Goal: Task Accomplishment & Management: Manage account settings

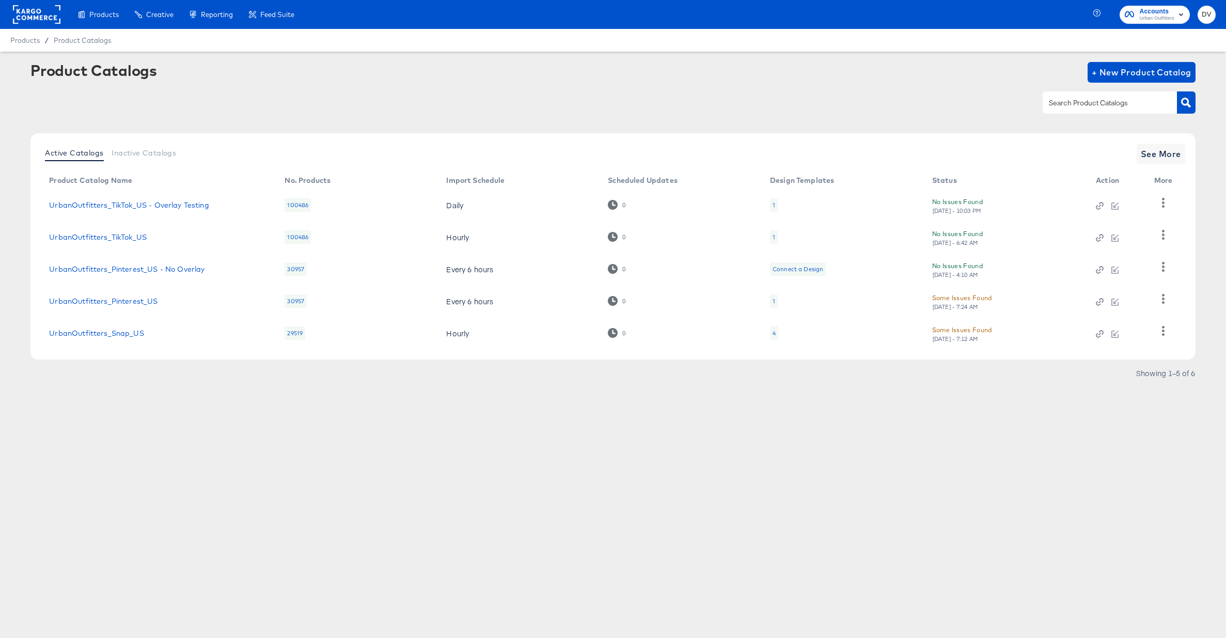
click at [41, 21] on rect at bounding box center [36, 14] width 47 height 19
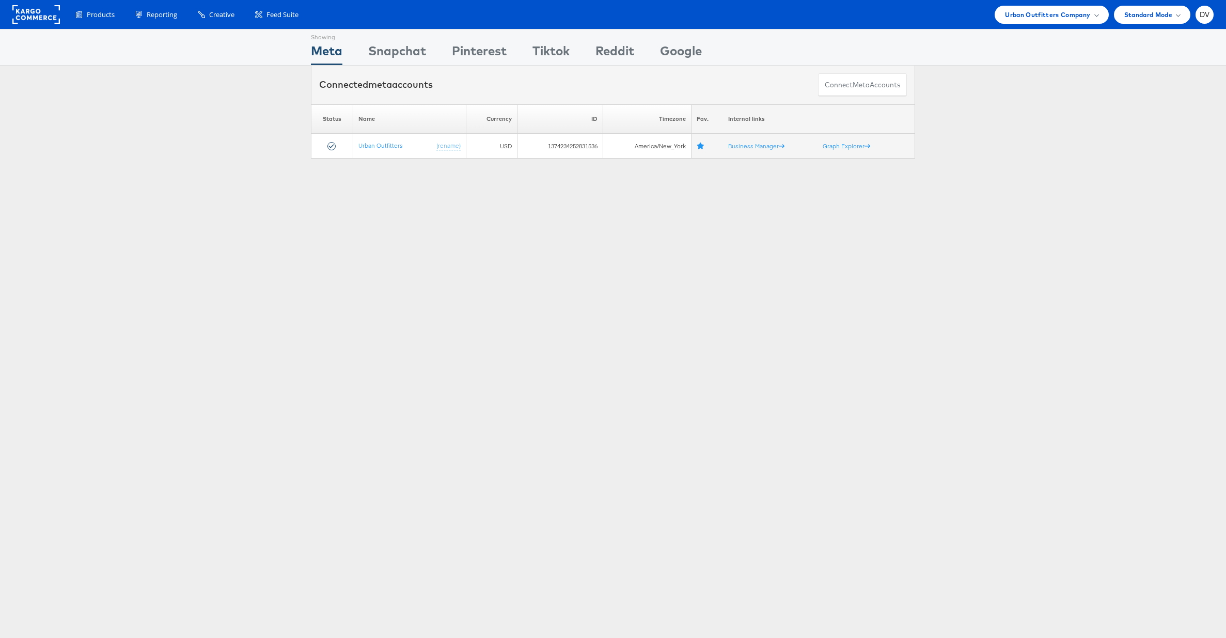
click at [659, 245] on div "Showing Meta Showing [GEOGRAPHIC_DATA] Showing Pinterest Showing Tiktok Showing…" at bounding box center [613, 287] width 1226 height 516
click at [1012, 18] on span "Urban Outfitters Company" at bounding box center [1047, 14] width 85 height 11
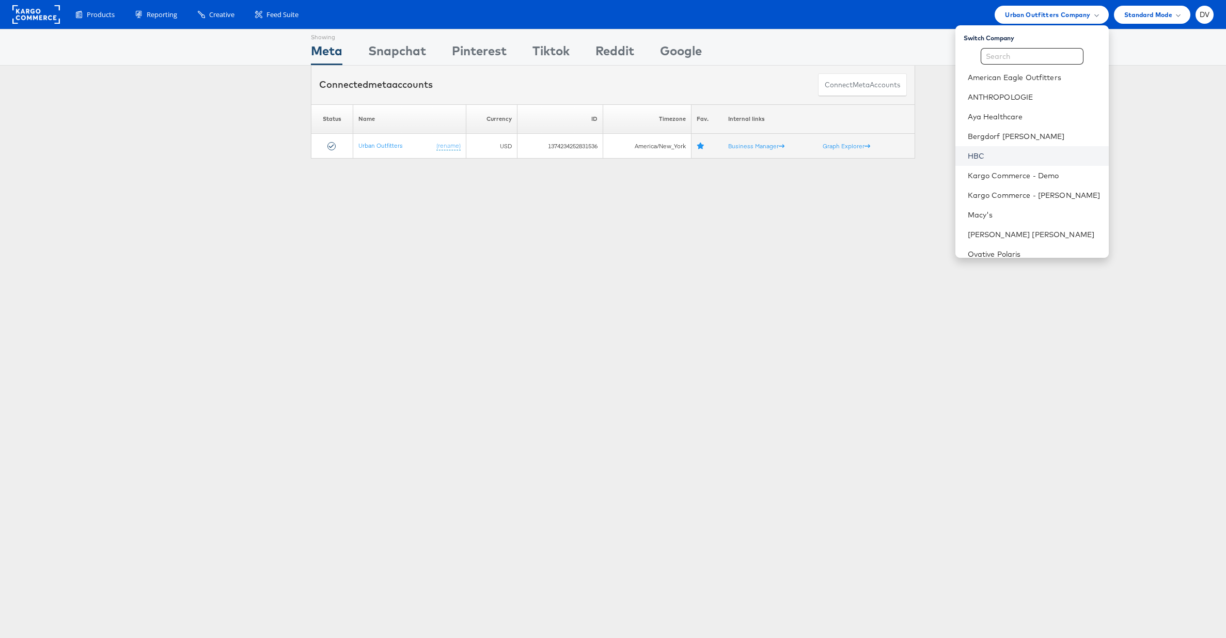
click at [1012, 155] on link "HBC" at bounding box center [1034, 156] width 133 height 10
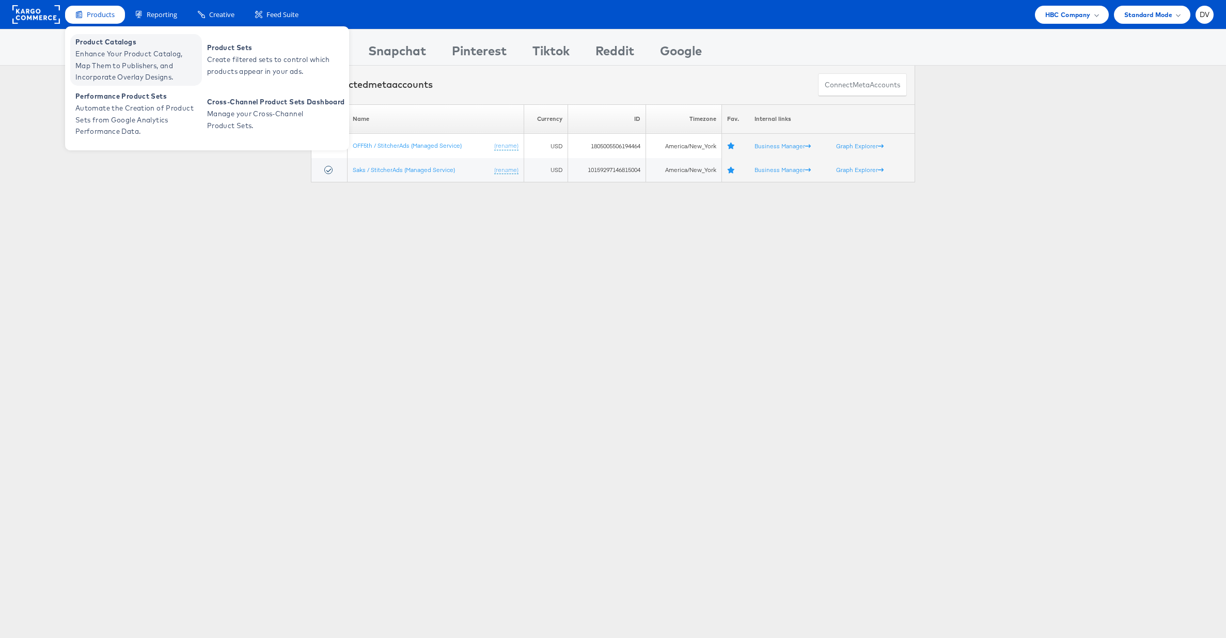
click at [102, 41] on span "Product Catalogs" at bounding box center [137, 42] width 124 height 12
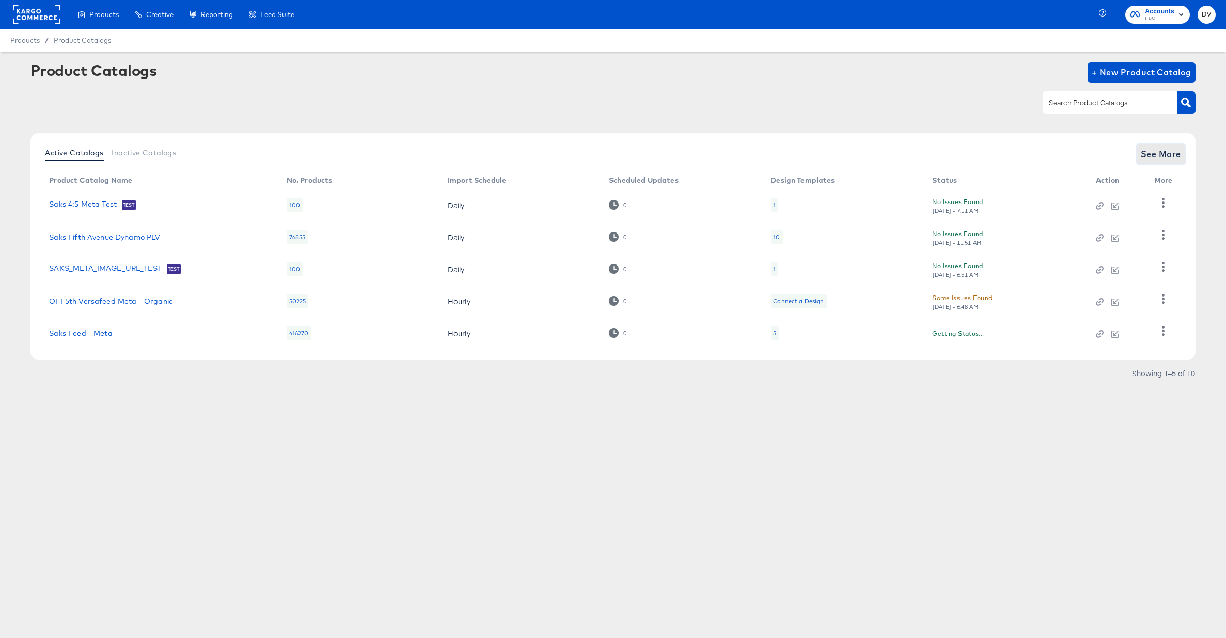
click at [1164, 154] on span "See More" at bounding box center [1160, 154] width 40 height 14
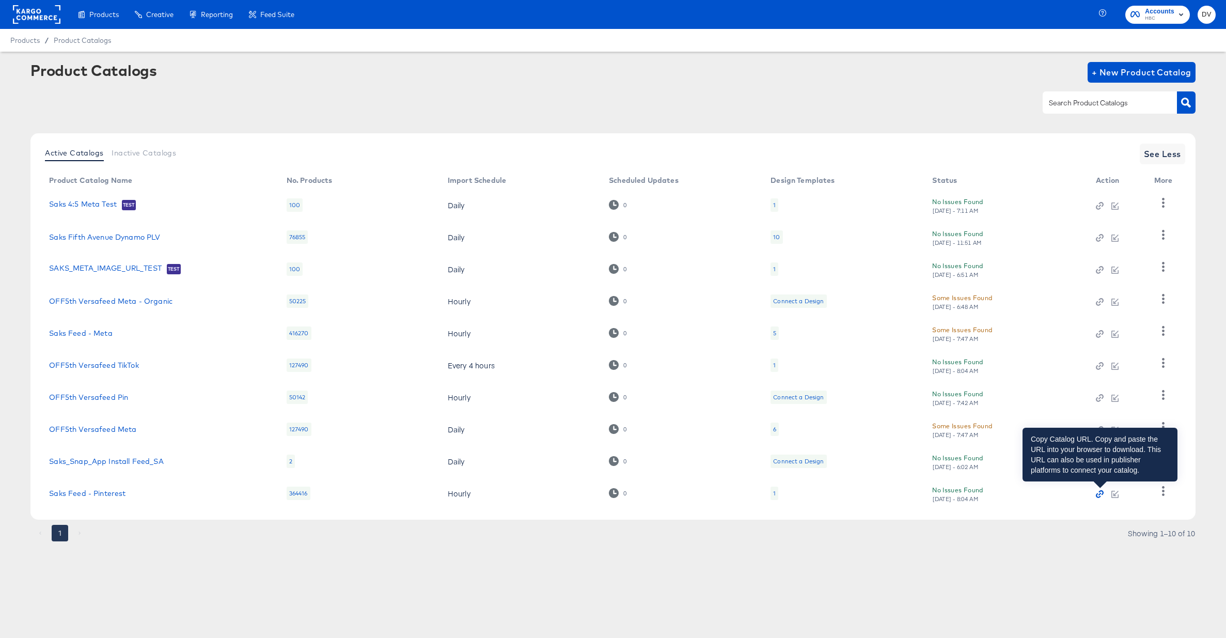
click at [1099, 492] on icon "button" at bounding box center [1099, 493] width 7 height 7
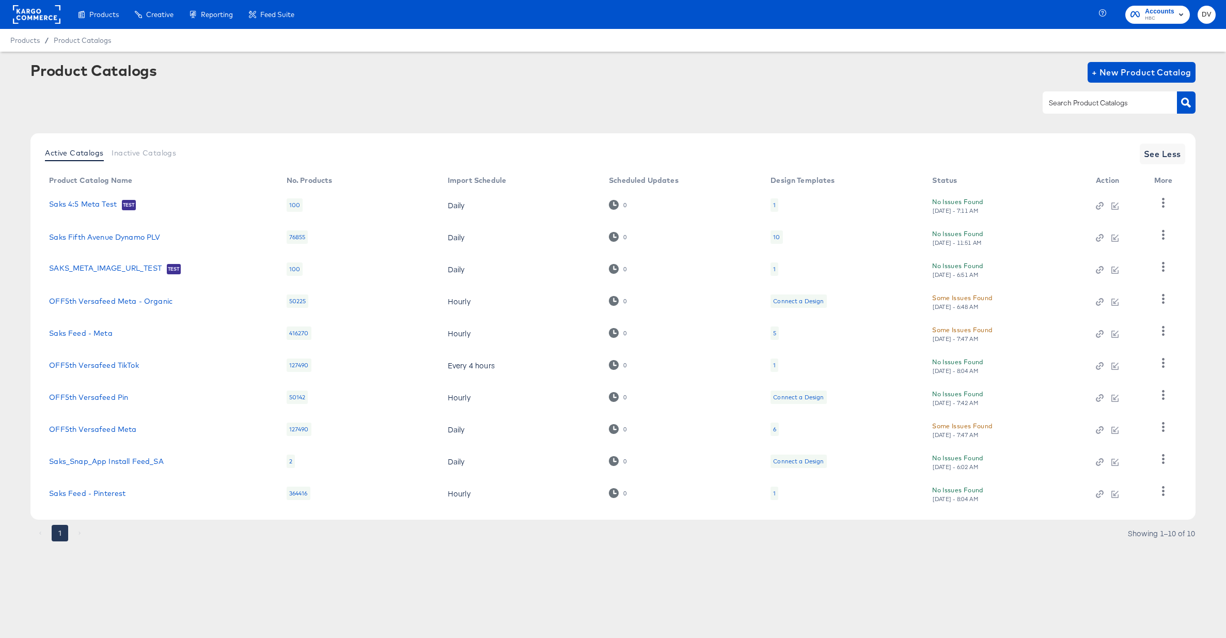
click at [212, 613] on div "Products Creative Reporting Feed Suite Accounts HBC DV Products / Product Catal…" at bounding box center [613, 319] width 1226 height 638
click at [113, 493] on link "Saks Feed - Pinterest" at bounding box center [87, 493] width 76 height 8
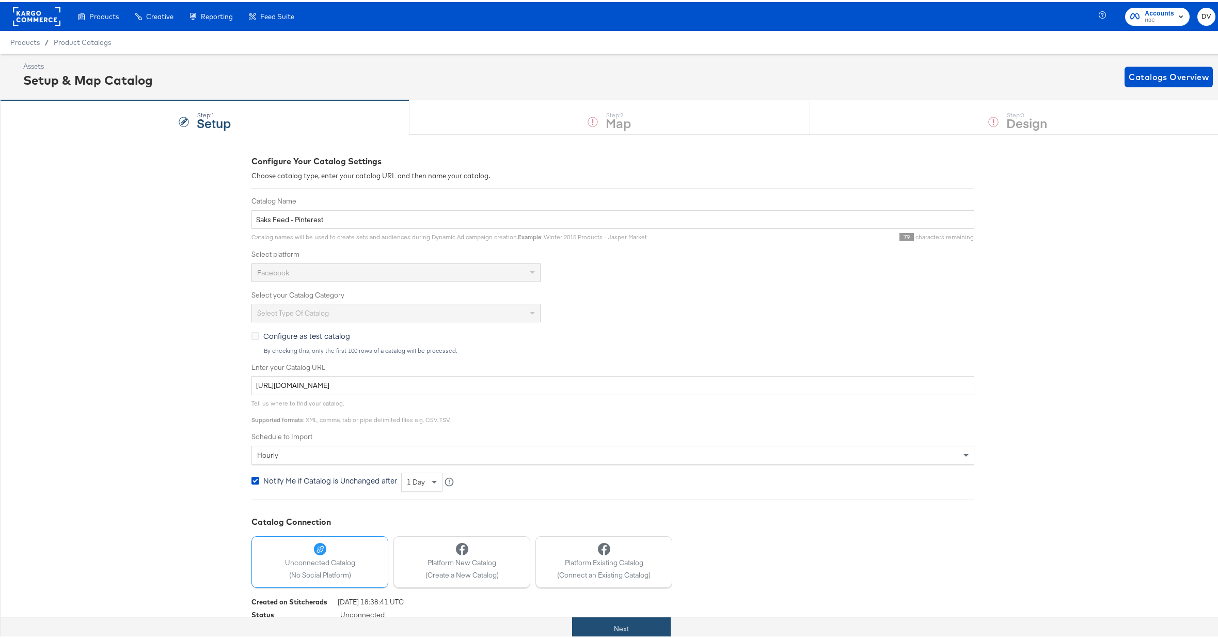
click at [638, 626] on button "Next" at bounding box center [621, 626] width 99 height 23
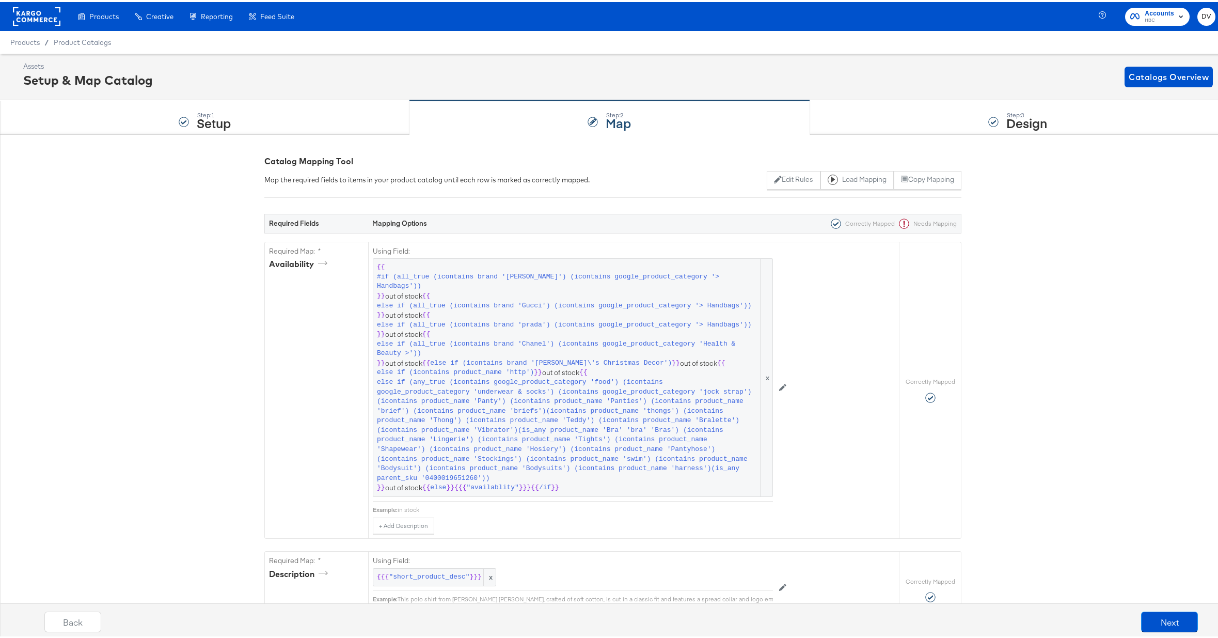
click at [508, 63] on div "Assets Setup & Map Catalog Catalogs Overview" at bounding box center [618, 74] width 1190 height 30
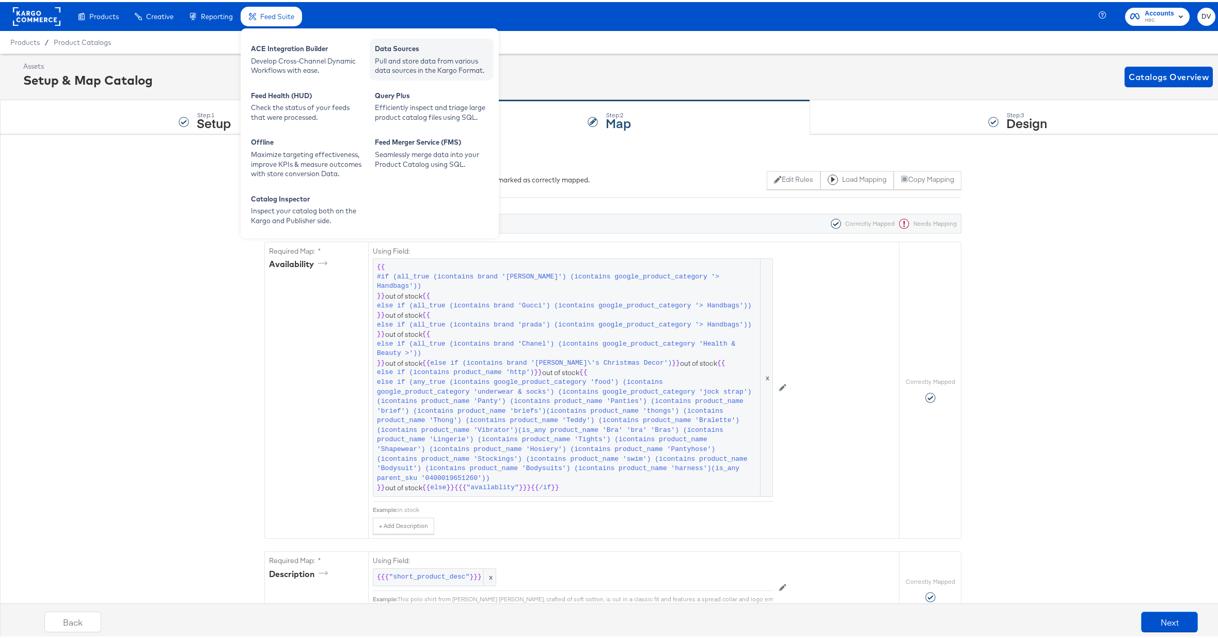
click at [411, 71] on div "Pull and store data from various data sources in the Kargo Format." at bounding box center [432, 63] width 114 height 19
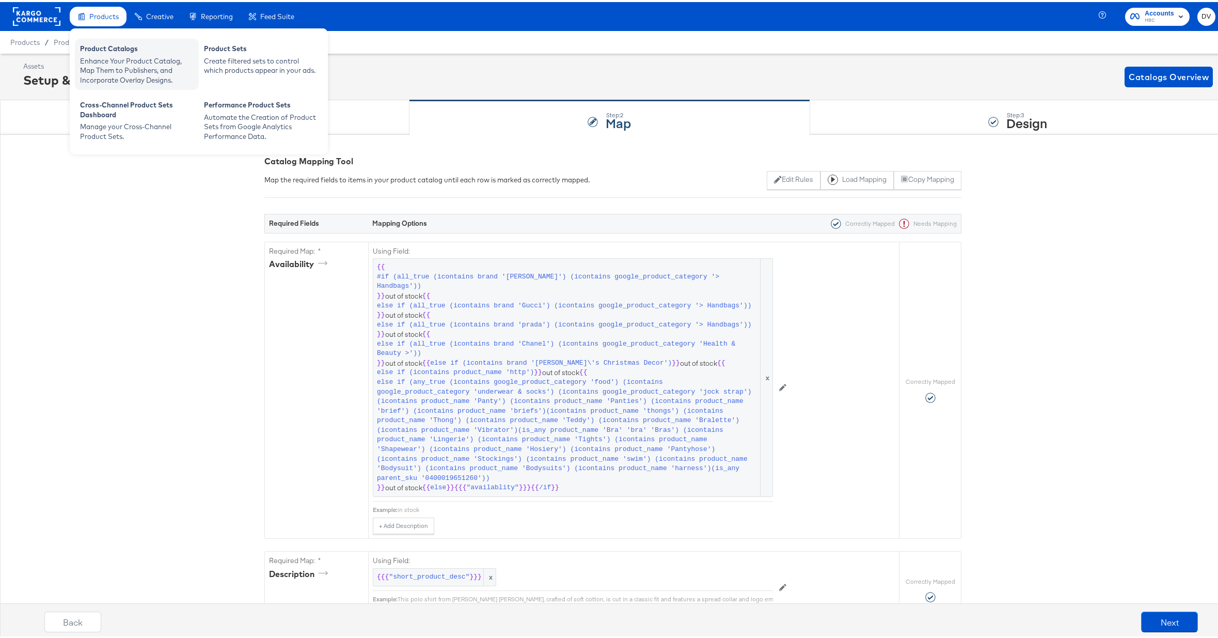
click at [110, 48] on div "Product Catalogs" at bounding box center [137, 48] width 114 height 12
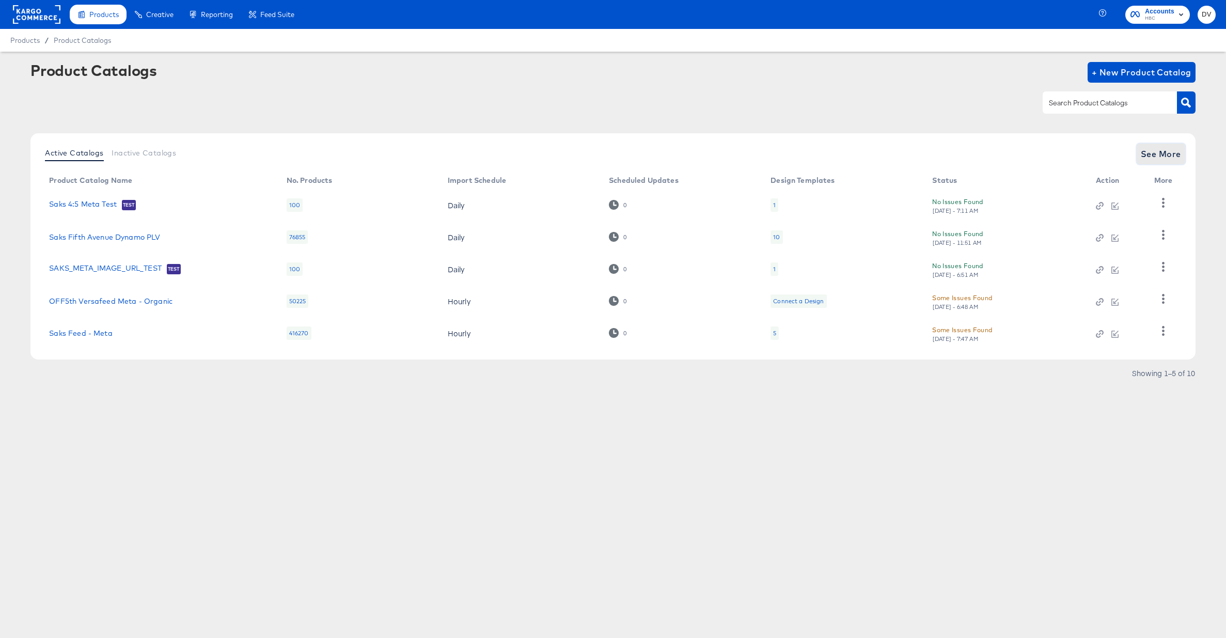
click at [1160, 146] on button "See More" at bounding box center [1160, 154] width 49 height 21
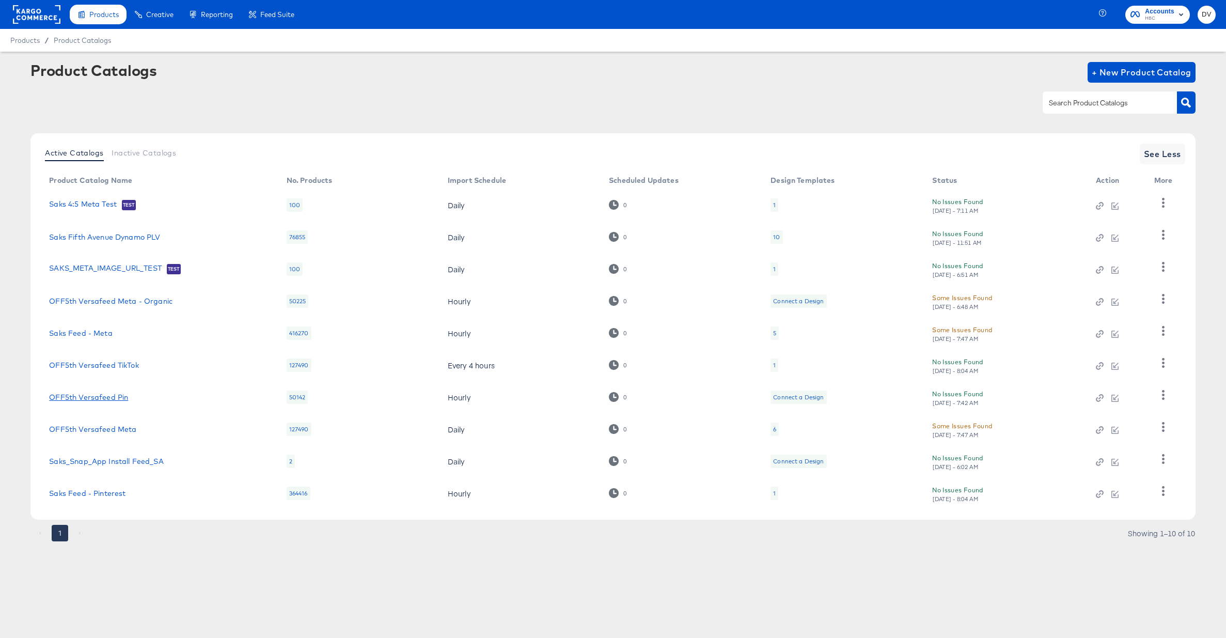
click at [116, 400] on link "OFF5th Versafeed Pin" at bounding box center [88, 397] width 79 height 8
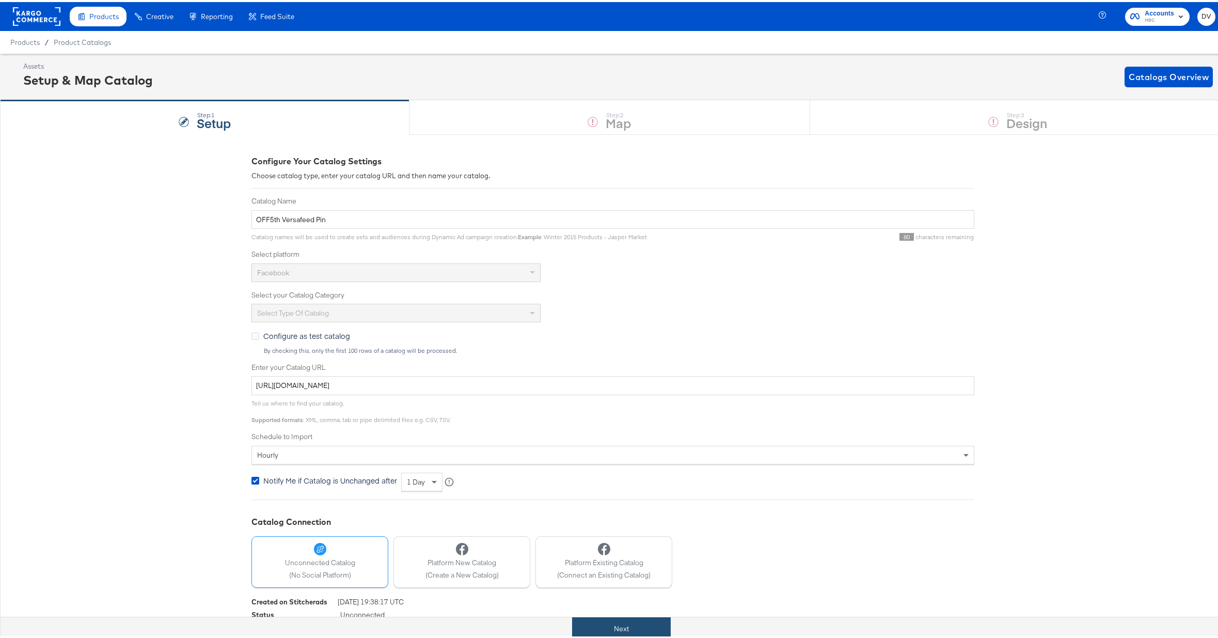
click at [653, 629] on button "Next" at bounding box center [621, 626] width 99 height 23
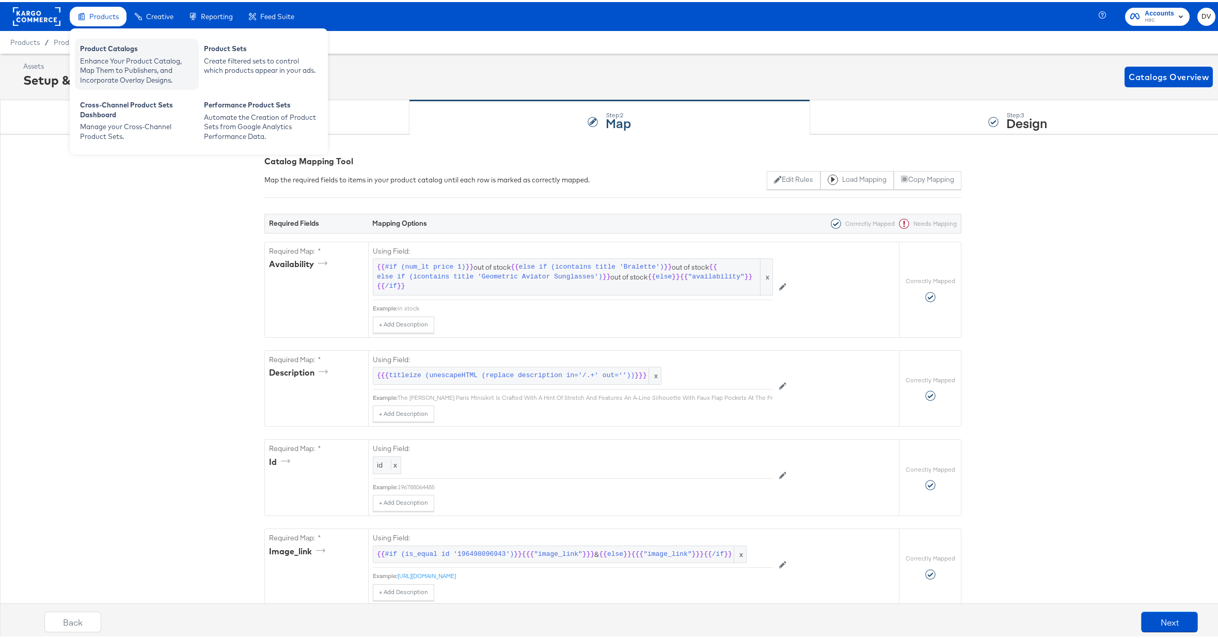
click at [109, 55] on div "Enhance Your Product Catalog, Map Them to Publishers, and Incorporate Overlay D…" at bounding box center [137, 68] width 114 height 29
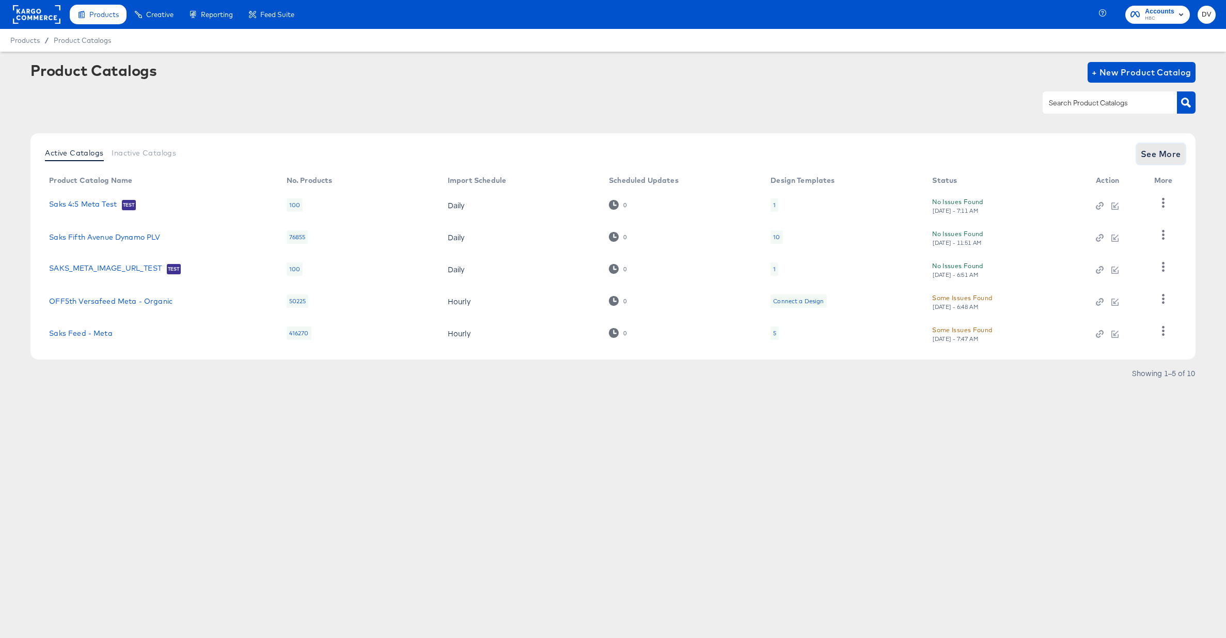
click at [1163, 159] on span "See More" at bounding box center [1160, 154] width 40 height 14
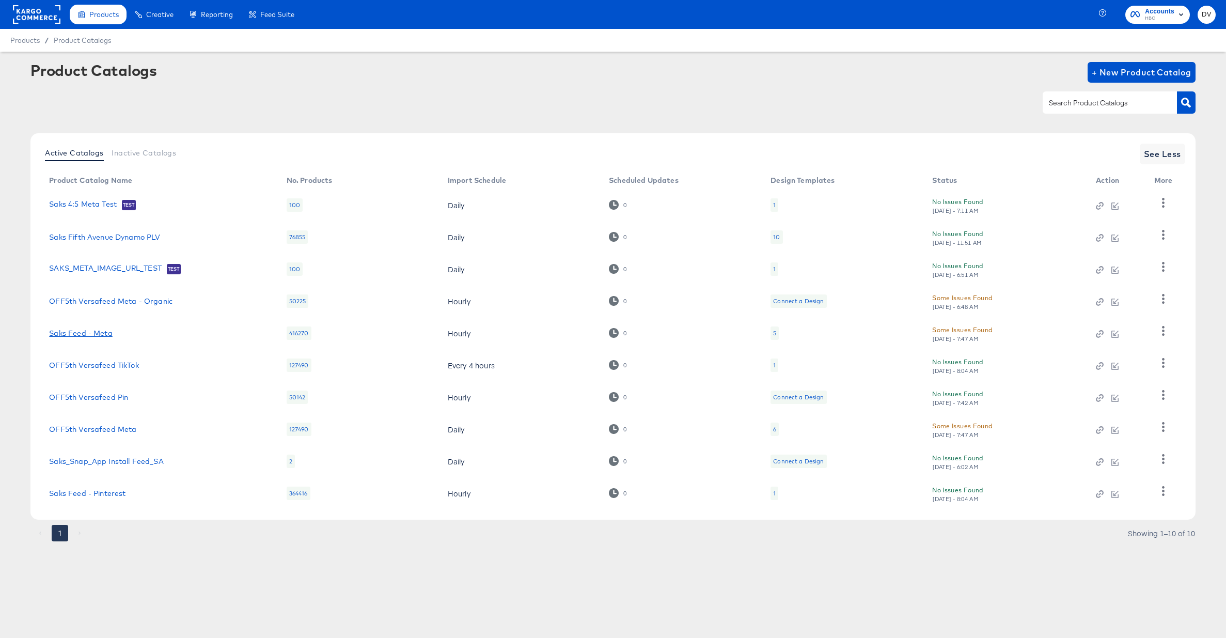
click at [104, 334] on link "Saks Feed - Meta" at bounding box center [80, 333] width 63 height 8
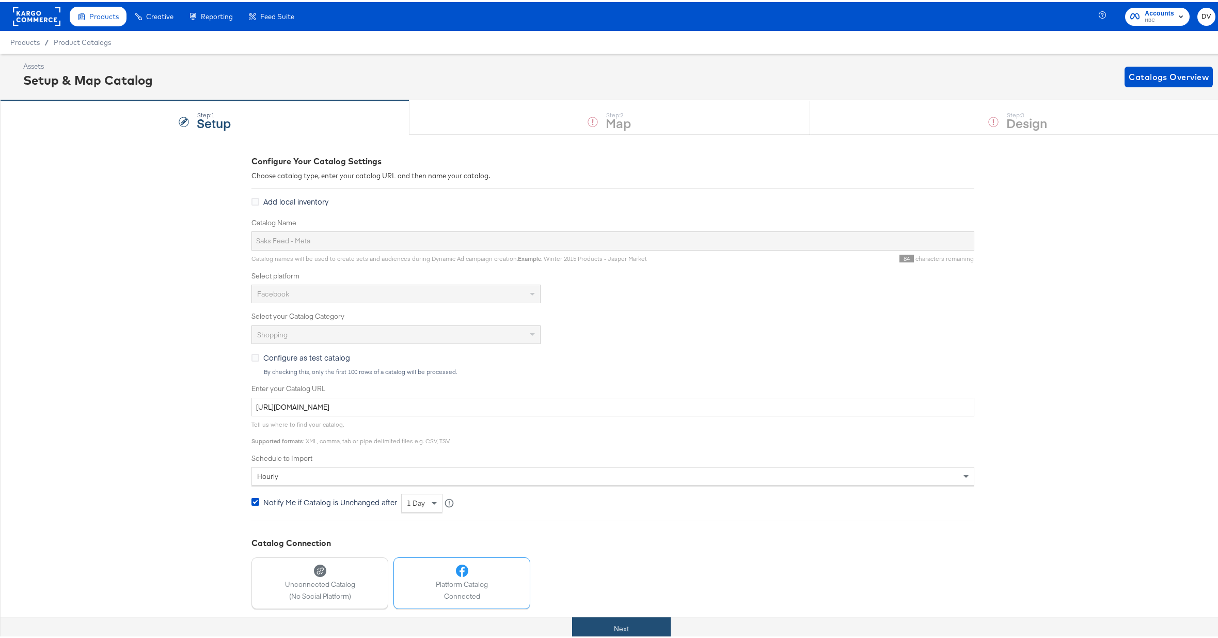
click at [648, 616] on button "Next" at bounding box center [621, 626] width 99 height 23
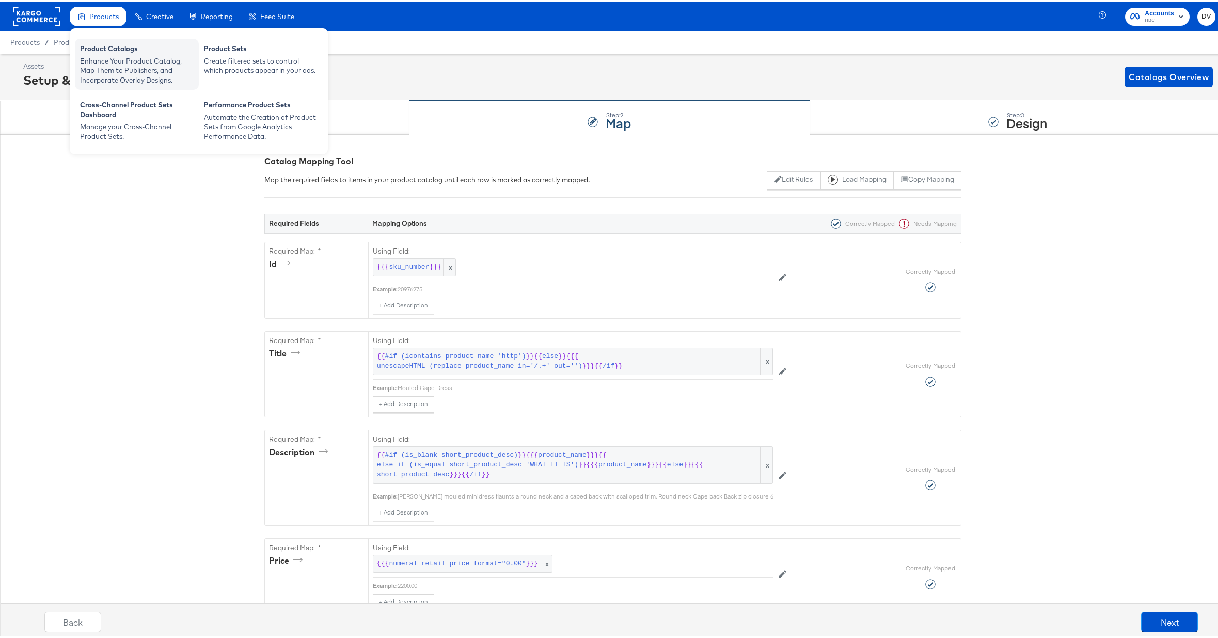
click at [95, 51] on div "Product Catalogs" at bounding box center [137, 48] width 114 height 12
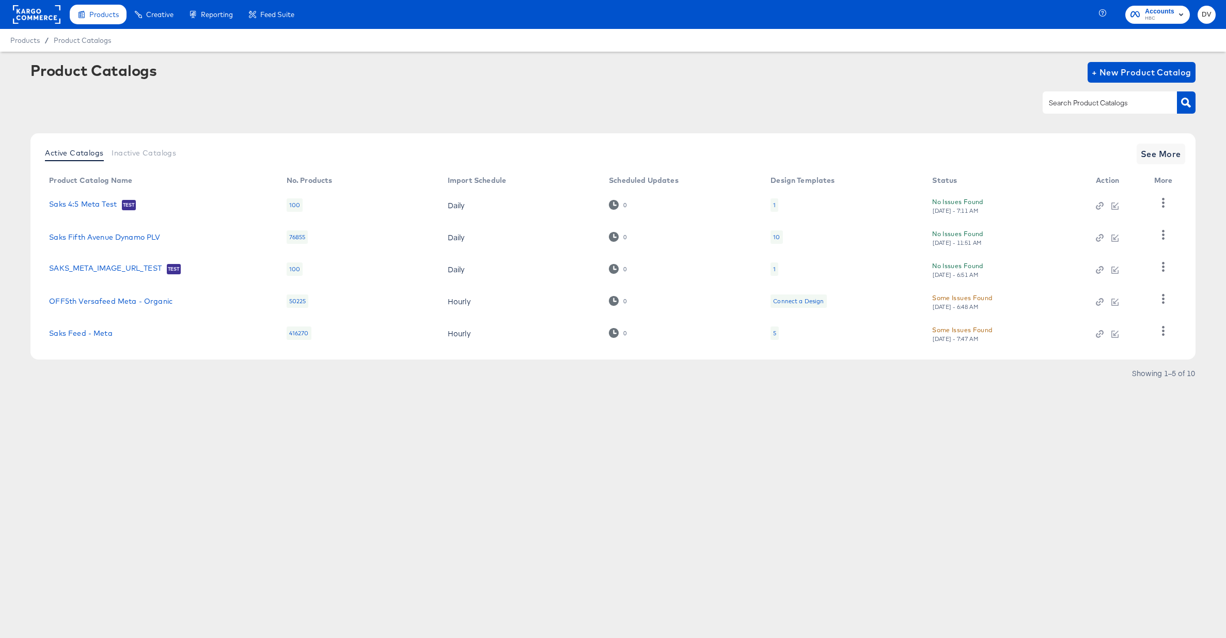
click at [386, 99] on div at bounding box center [612, 102] width 1164 height 23
click at [1165, 154] on span "See More" at bounding box center [1160, 154] width 40 height 14
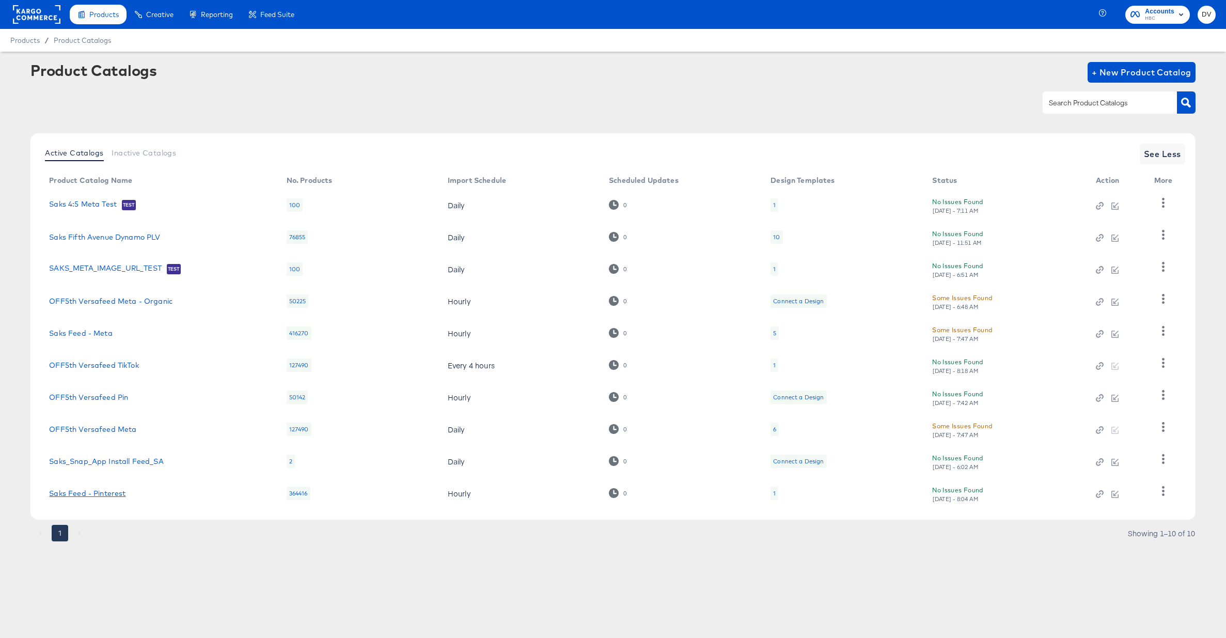
click at [109, 495] on link "Saks Feed - Pinterest" at bounding box center [87, 493] width 76 height 8
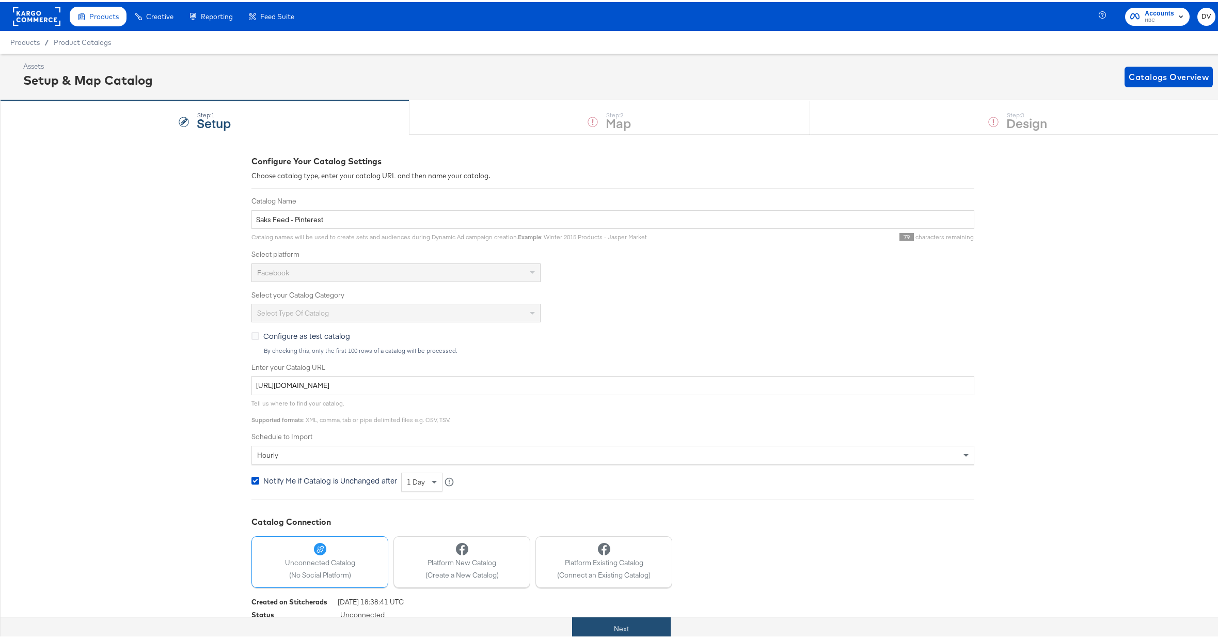
click at [594, 626] on button "Next" at bounding box center [621, 626] width 99 height 23
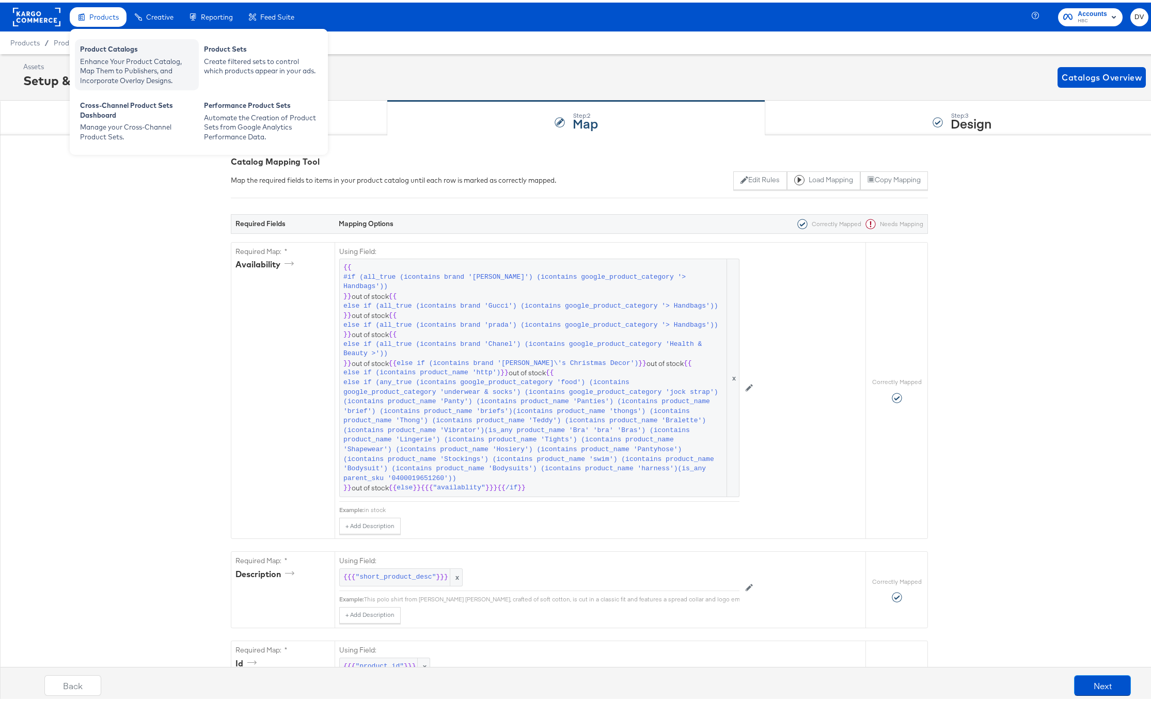
click at [117, 43] on div "Product Catalogs" at bounding box center [137, 48] width 114 height 12
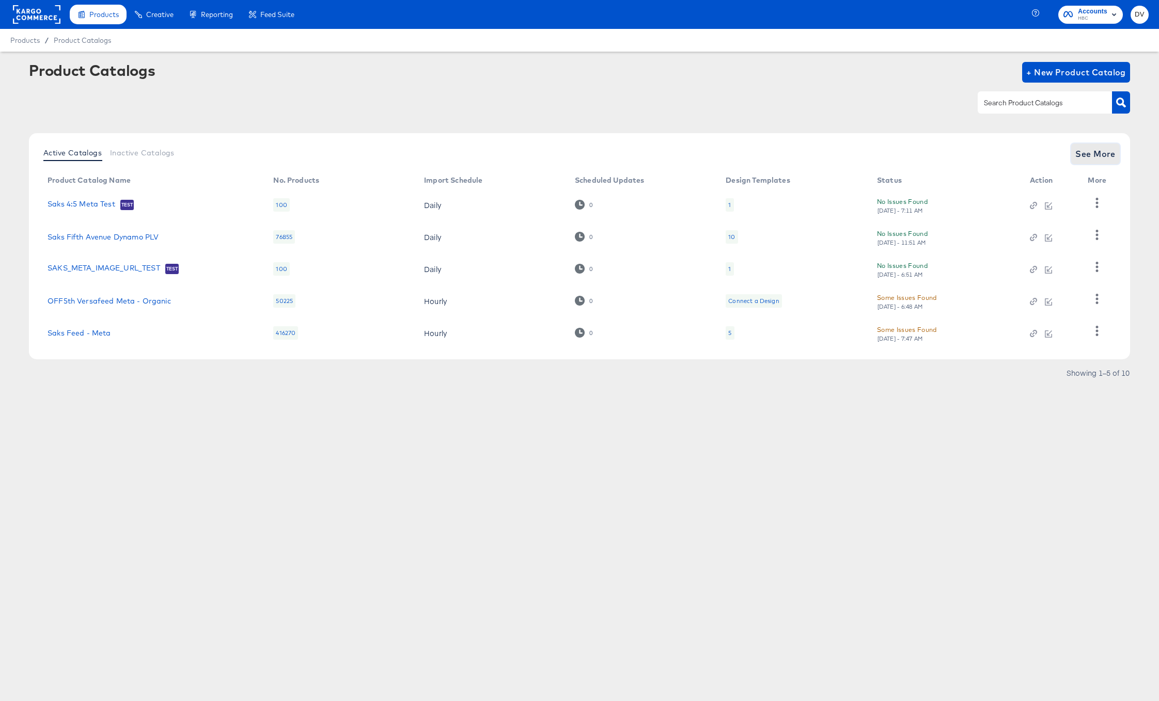
click at [1086, 157] on span "See More" at bounding box center [1095, 154] width 40 height 14
